Goal: Task Accomplishment & Management: Complete application form

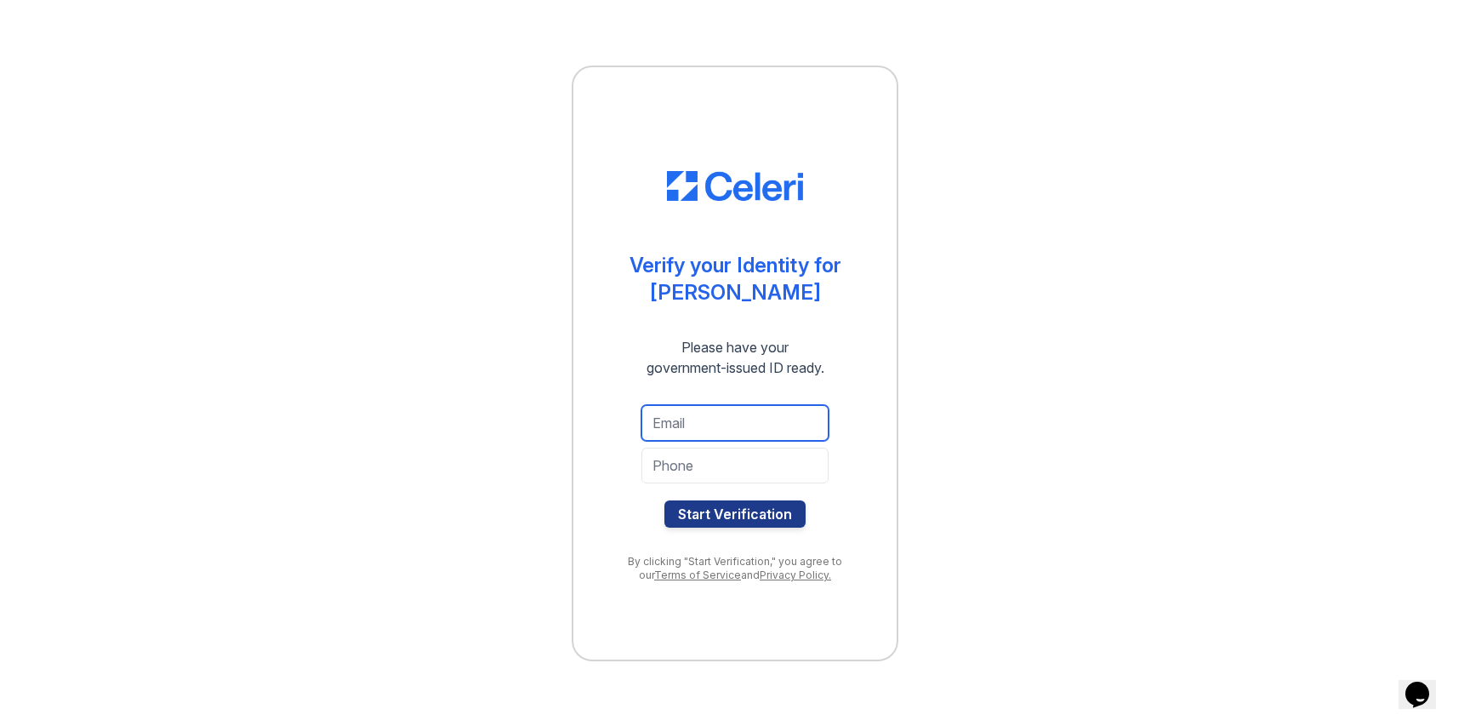
click at [771, 421] on input "email" at bounding box center [734, 423] width 187 height 36
type input "R"
type input "richievhuynh@gmail.com"
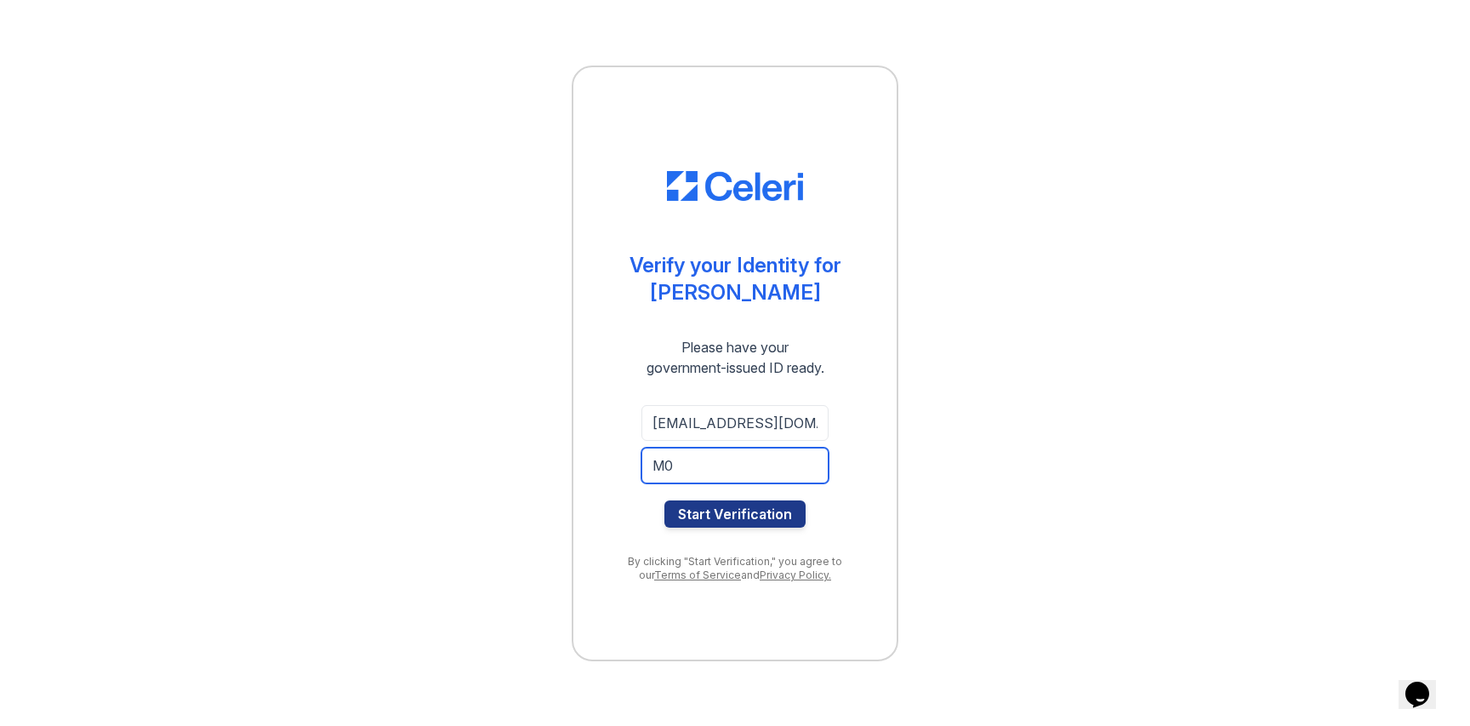
type input "M"
click at [664, 500] on button "Start Verification" at bounding box center [734, 513] width 141 height 27
type input "4085683938"
